Goal: Task Accomplishment & Management: Manage account settings

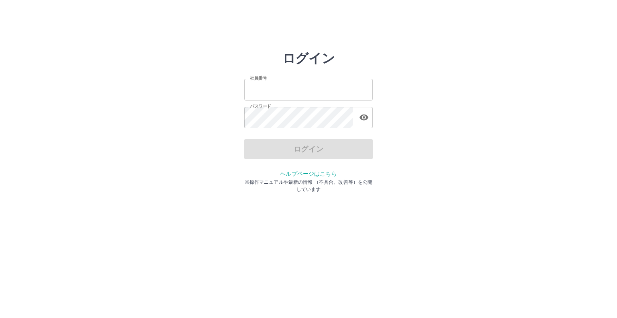
type input "*******"
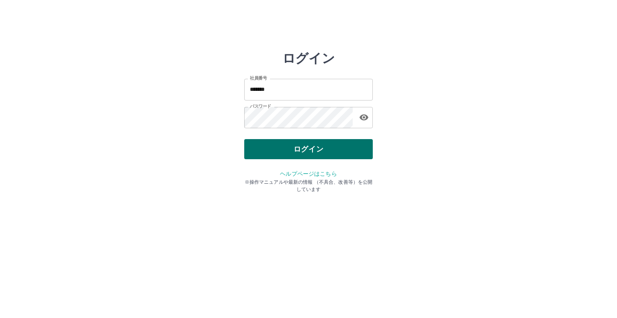
click at [308, 149] on div "ログイン" at bounding box center [308, 149] width 129 height 20
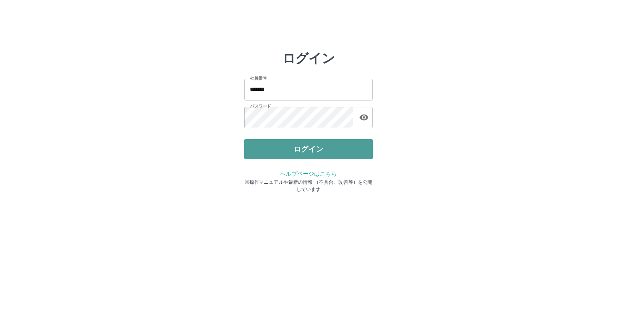
click at [308, 149] on button "ログイン" at bounding box center [308, 149] width 129 height 20
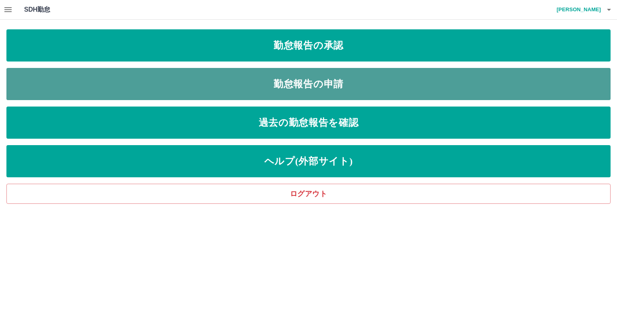
click at [313, 84] on link "勤怠報告の申請" at bounding box center [308, 84] width 604 height 32
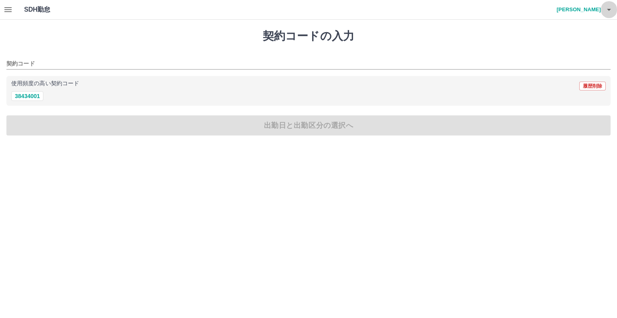
click at [608, 11] on icon "button" at bounding box center [609, 10] width 10 height 10
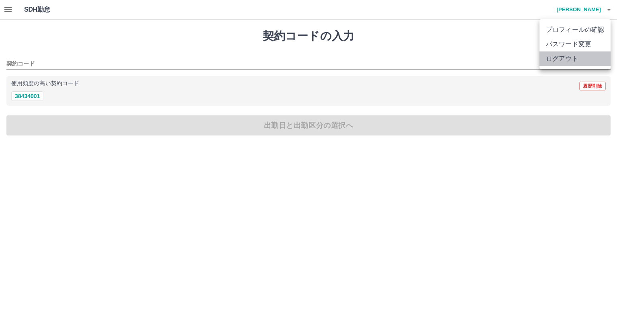
click at [567, 61] on li "ログアウト" at bounding box center [575, 58] width 71 height 14
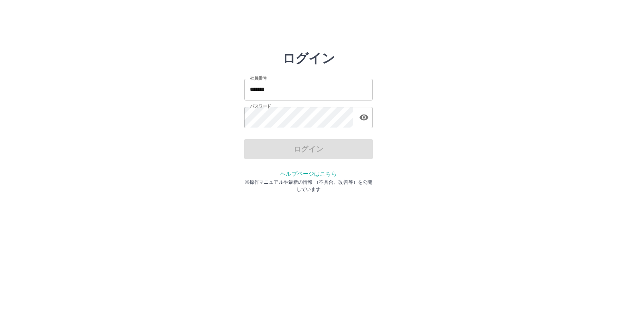
click at [291, 88] on input "*******" at bounding box center [308, 89] width 129 height 21
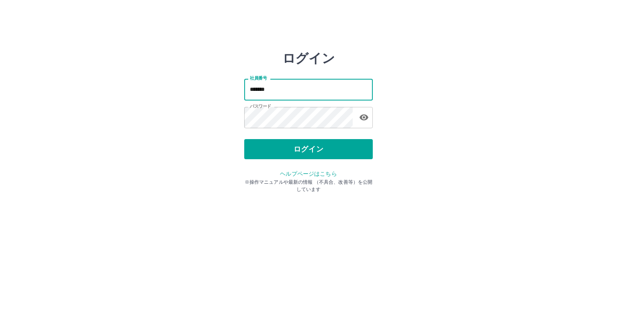
type input "*******"
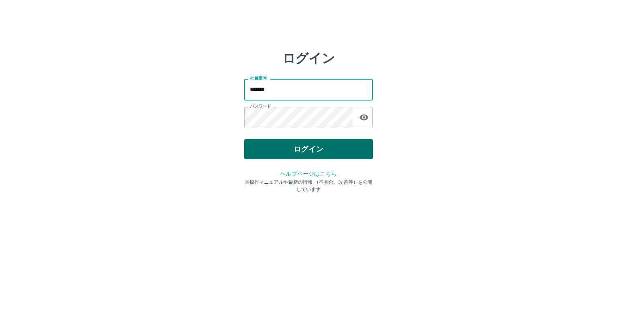
click at [292, 147] on button "ログイン" at bounding box center [308, 149] width 129 height 20
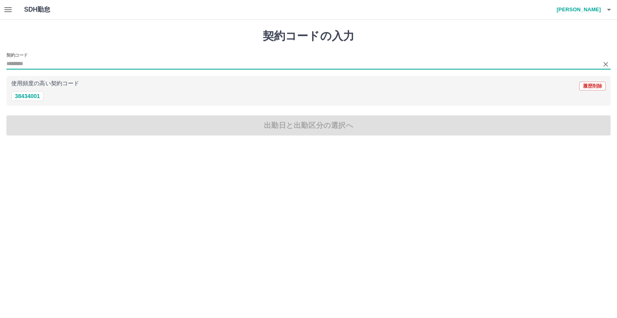
click at [27, 66] on input "契約コード" at bounding box center [302, 64] width 592 height 10
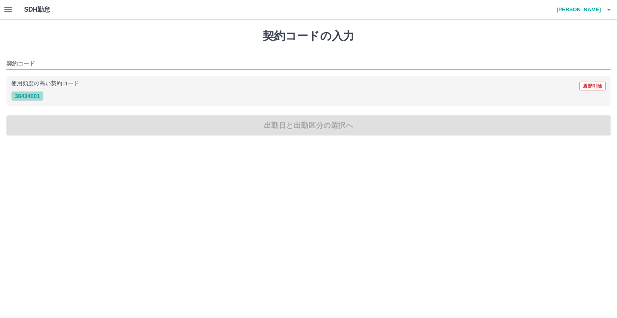
click at [32, 96] on button "38434001" at bounding box center [27, 96] width 32 height 10
type input "********"
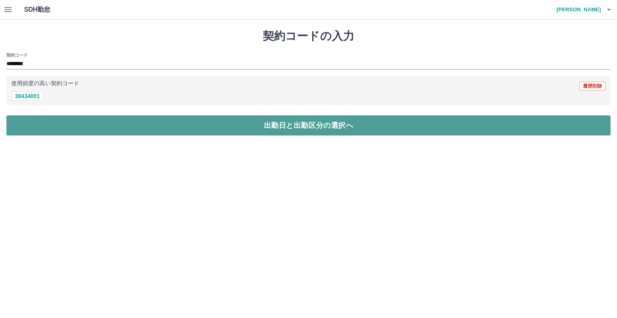
click at [96, 123] on button "出勤日と出勤区分の選択へ" at bounding box center [308, 125] width 604 height 20
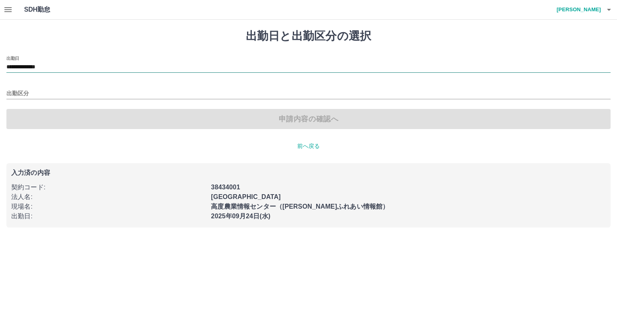
click at [39, 69] on input "**********" at bounding box center [308, 67] width 604 height 10
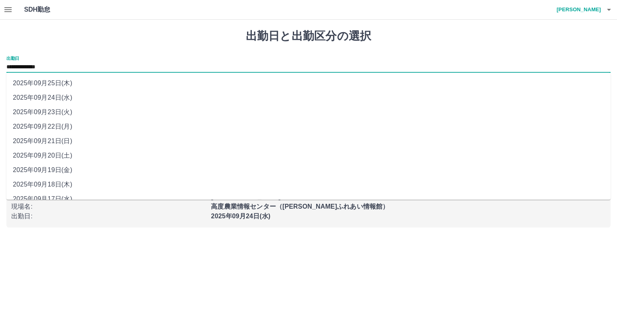
scroll to position [9, 0]
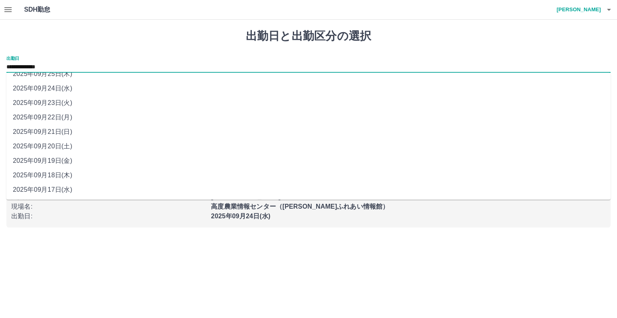
click at [6, 11] on icon "button" at bounding box center [8, 10] width 10 height 10
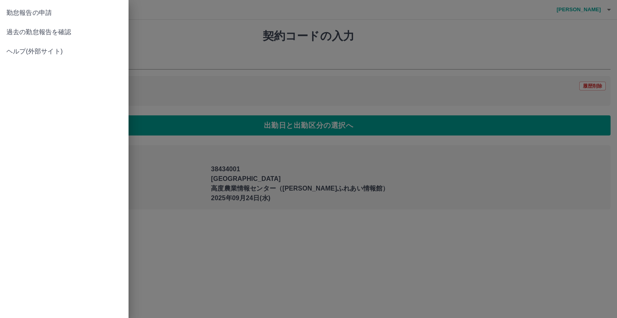
click at [609, 10] on div at bounding box center [308, 159] width 617 height 318
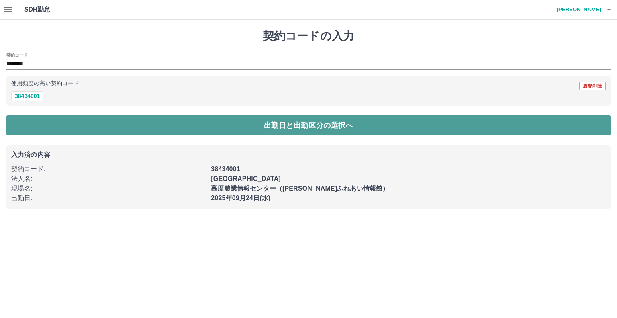
click at [306, 125] on button "出勤日と出勤区分の選択へ" at bounding box center [308, 125] width 604 height 20
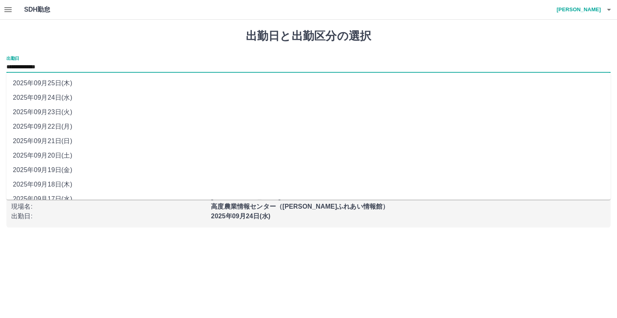
click at [56, 69] on input "**********" at bounding box center [308, 67] width 604 height 10
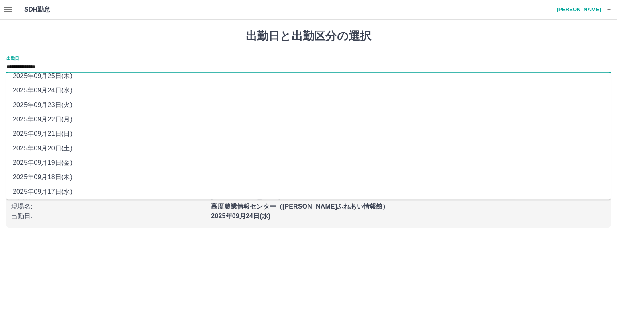
scroll to position [9, 0]
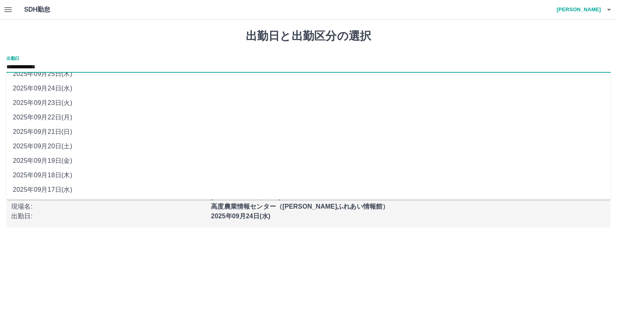
click at [59, 192] on li "2025年09月17日(水)" at bounding box center [308, 189] width 604 height 14
type input "**********"
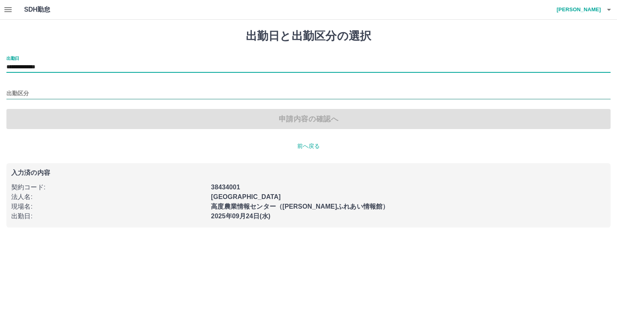
click at [33, 94] on input "出勤区分" at bounding box center [308, 94] width 604 height 10
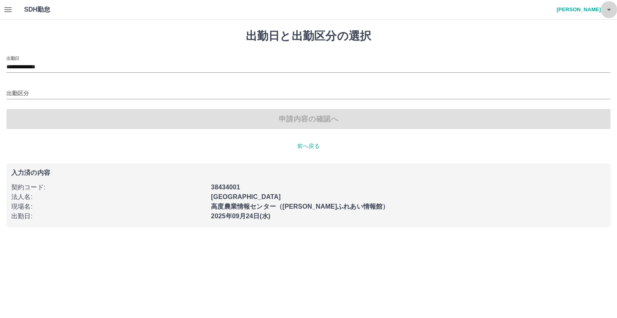
click at [608, 11] on icon "button" at bounding box center [609, 10] width 10 height 10
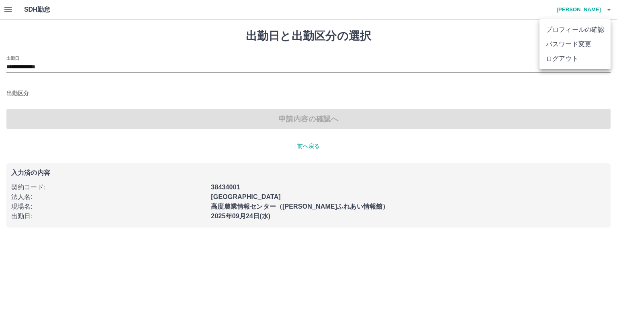
click at [569, 62] on li "ログアウト" at bounding box center [575, 58] width 71 height 14
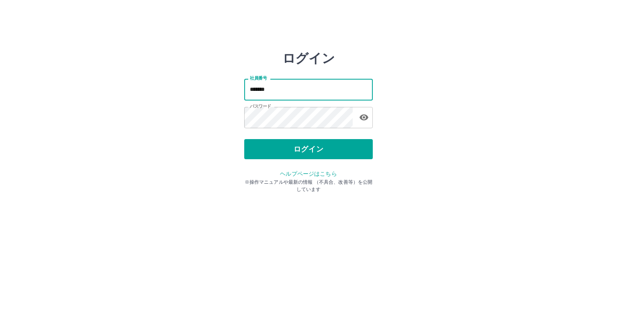
click at [295, 91] on input "*******" at bounding box center [308, 89] width 129 height 21
type input "*******"
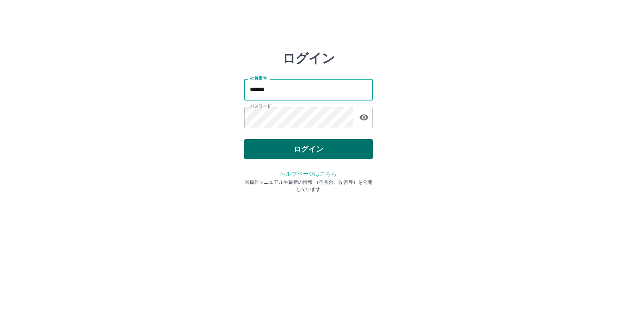
click at [301, 152] on button "ログイン" at bounding box center [308, 149] width 129 height 20
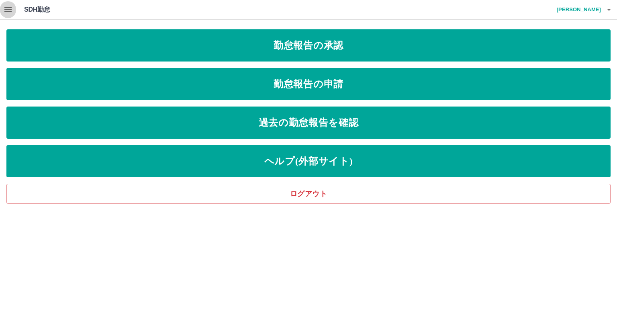
click at [3, 10] on icon "button" at bounding box center [8, 10] width 10 height 10
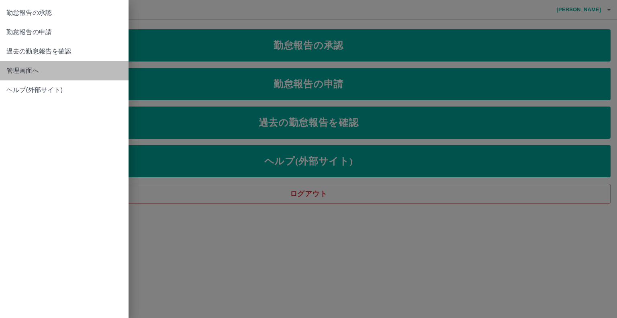
click at [16, 70] on span "管理画面へ" at bounding box center [64, 71] width 116 height 10
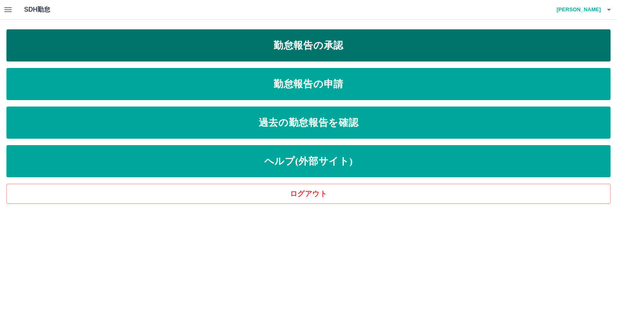
click at [294, 47] on link "勤怠報告の承認" at bounding box center [308, 45] width 604 height 32
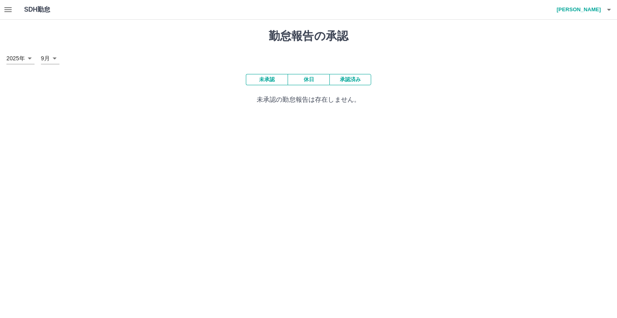
click at [350, 77] on button "承認済み" at bounding box center [351, 79] width 42 height 11
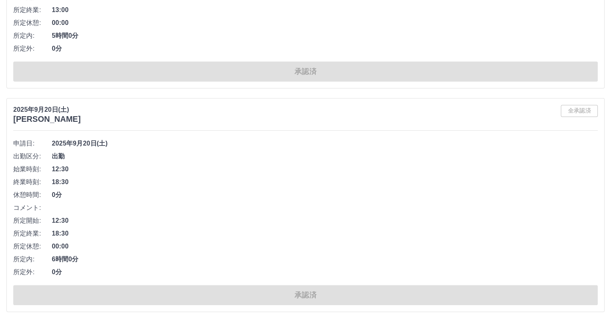
scroll to position [3268, 0]
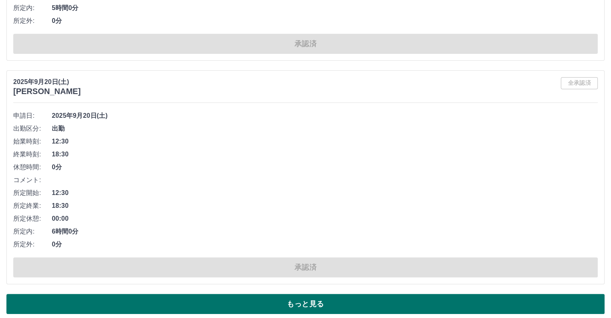
click at [309, 295] on button "もっと見る" at bounding box center [305, 304] width 598 height 20
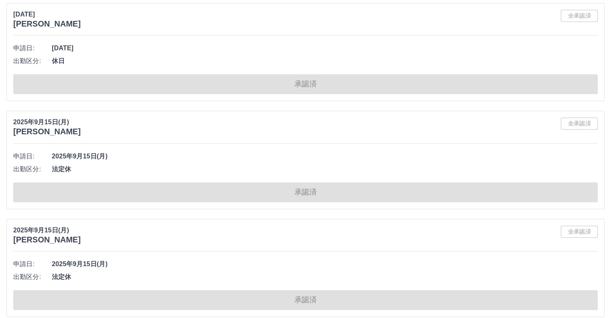
scroll to position [7347, 0]
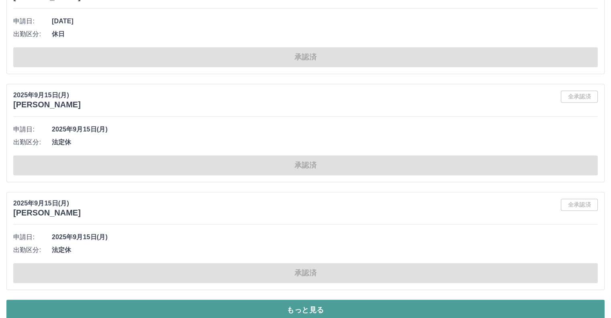
click at [309, 299] on button "もっと見る" at bounding box center [305, 309] width 598 height 20
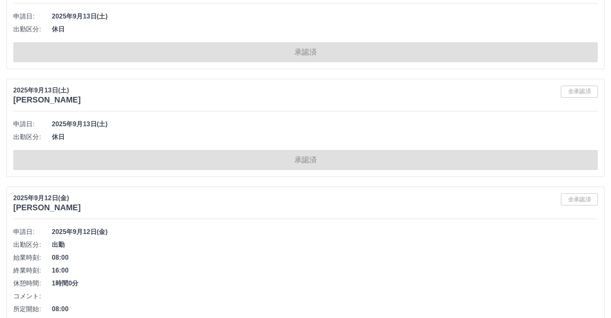
scroll to position [8995, 0]
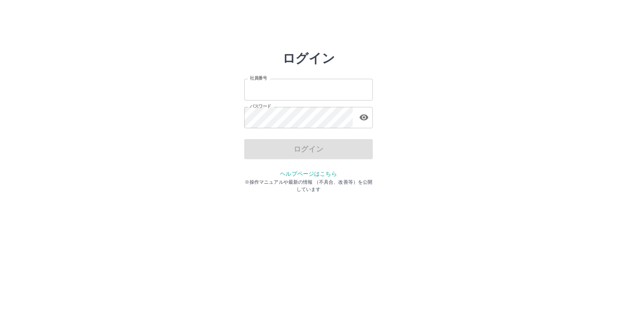
type input "*******"
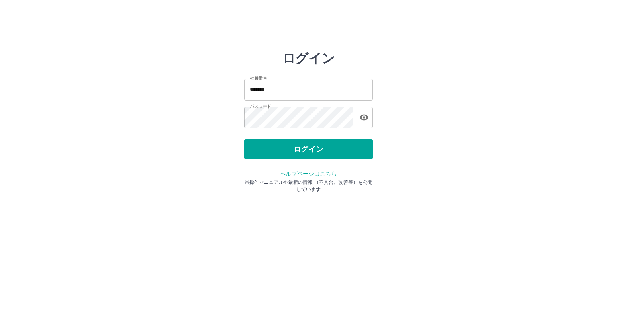
click at [311, 149] on div "ログイン" at bounding box center [308, 149] width 129 height 20
click at [311, 149] on button "ログイン" at bounding box center [308, 149] width 129 height 20
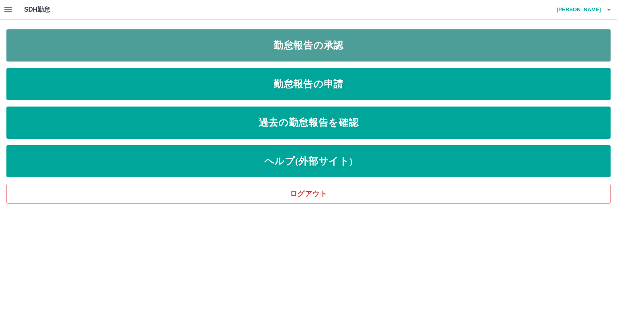
click at [291, 46] on link "勤怠報告の承認" at bounding box center [308, 45] width 604 height 32
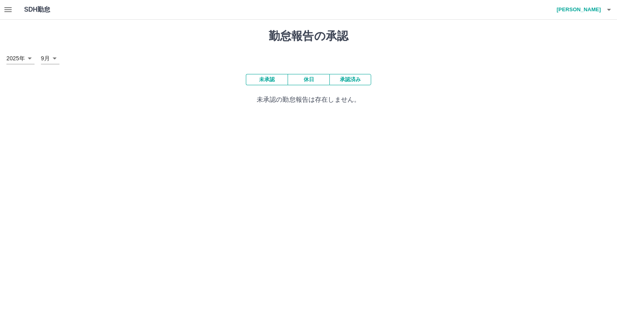
click at [269, 78] on button "未承認" at bounding box center [267, 79] width 42 height 11
click at [346, 78] on button "承認済み" at bounding box center [351, 79] width 42 height 11
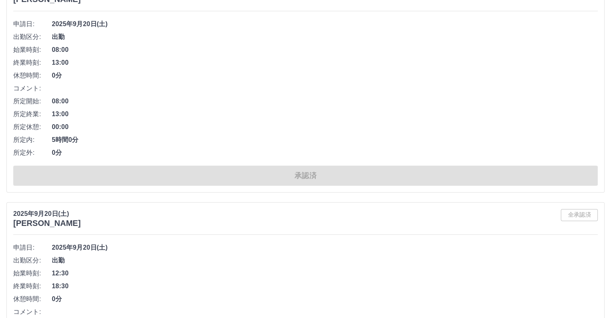
scroll to position [3268, 0]
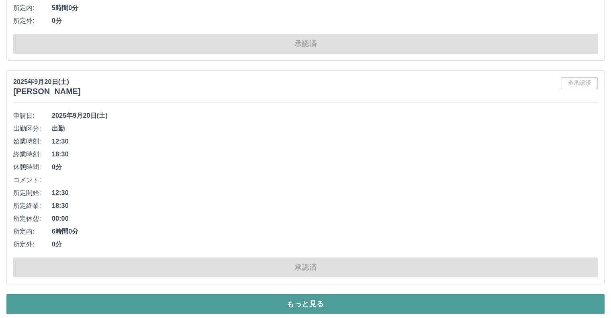
click at [321, 294] on button "もっと見る" at bounding box center [305, 304] width 598 height 20
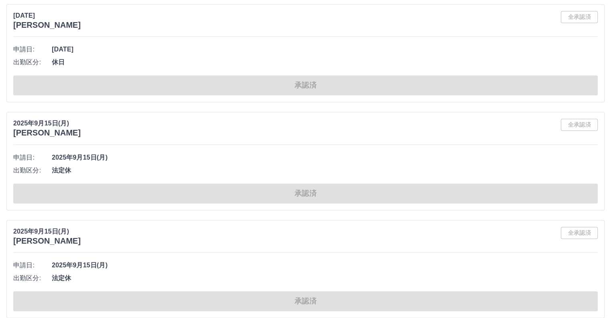
scroll to position [7347, 0]
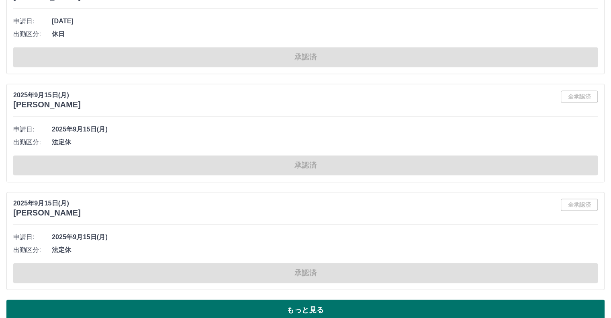
click at [289, 299] on button "もっと見る" at bounding box center [305, 309] width 598 height 20
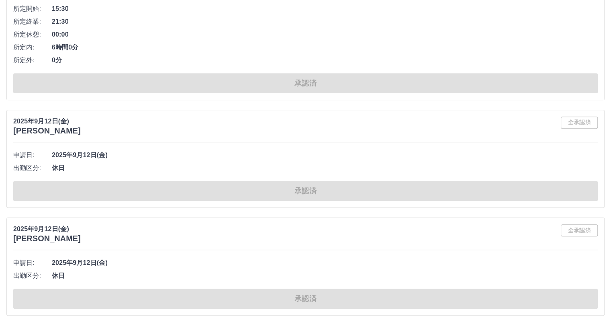
scroll to position [9517, 0]
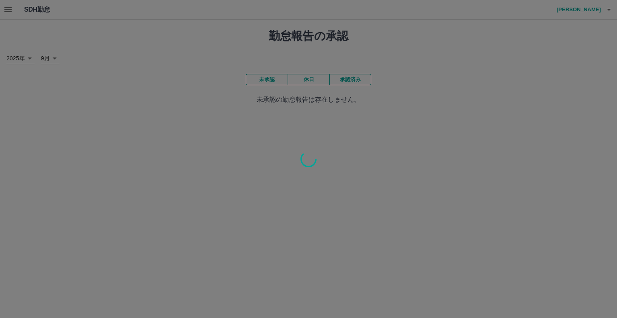
click at [7, 12] on div at bounding box center [308, 159] width 617 height 318
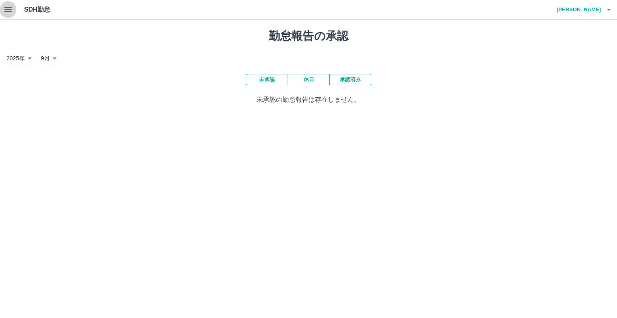
click at [7, 12] on icon "button" at bounding box center [8, 10] width 10 height 10
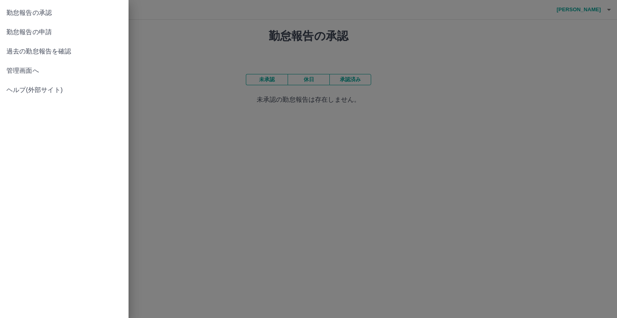
click at [41, 70] on span "管理画面へ" at bounding box center [64, 71] width 116 height 10
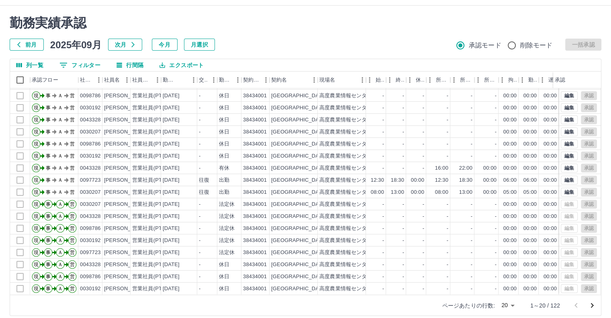
scroll to position [22, 0]
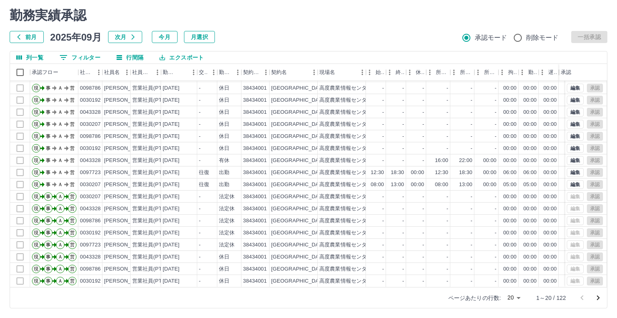
click at [512, 299] on body "SDH勤怠 [PERSON_NAME] 勤務実績承認 前月 [DATE] 次月 今月 月選択 承認モード 削除モード 一括承認 列一覧 0 フィルター 行間隔…" at bounding box center [308, 148] width 617 height 340
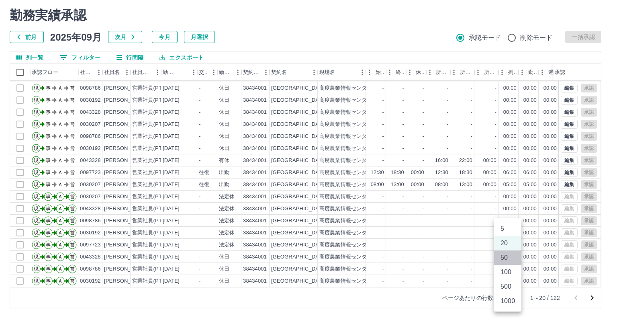
click at [501, 256] on li "50" at bounding box center [507, 257] width 27 height 14
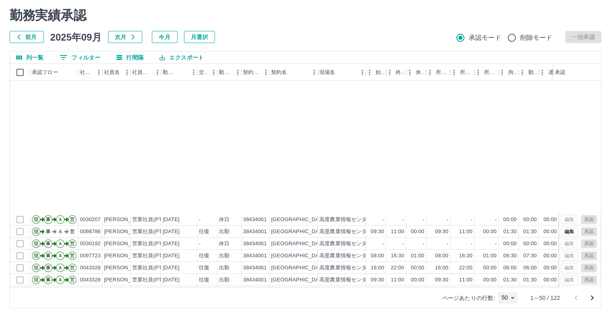
scroll to position [402, 0]
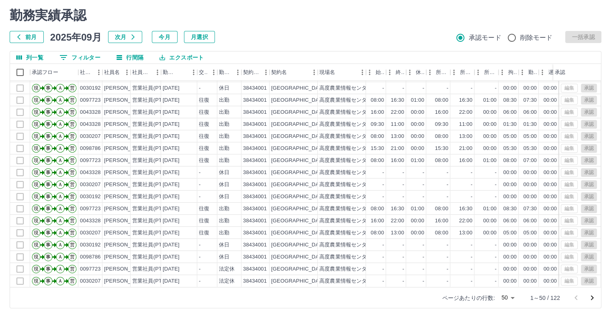
click at [513, 298] on body "SDH勤怠 [PERSON_NAME] 勤務実績承認 前月 [DATE] 次月 今月 月選択 承認モード 削除モード 一括承認 列一覧 0 フィルター 行間隔…" at bounding box center [305, 148] width 611 height 340
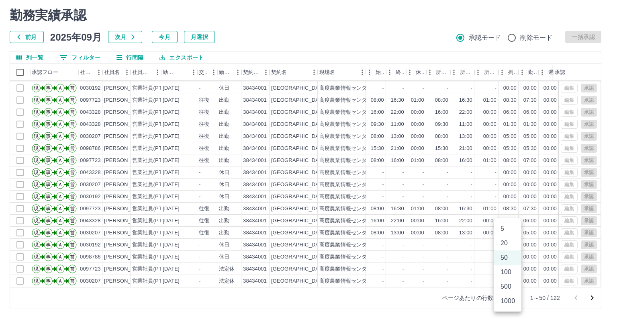
click at [511, 272] on li "100" at bounding box center [507, 272] width 27 height 14
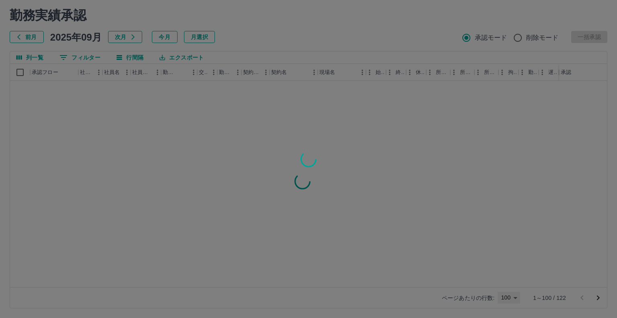
type input "***"
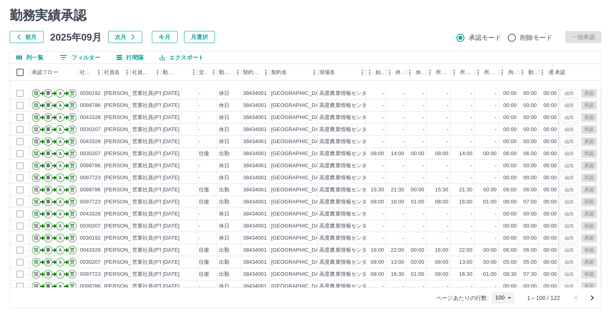
scroll to position [643, 0]
